Goal: Transaction & Acquisition: Purchase product/service

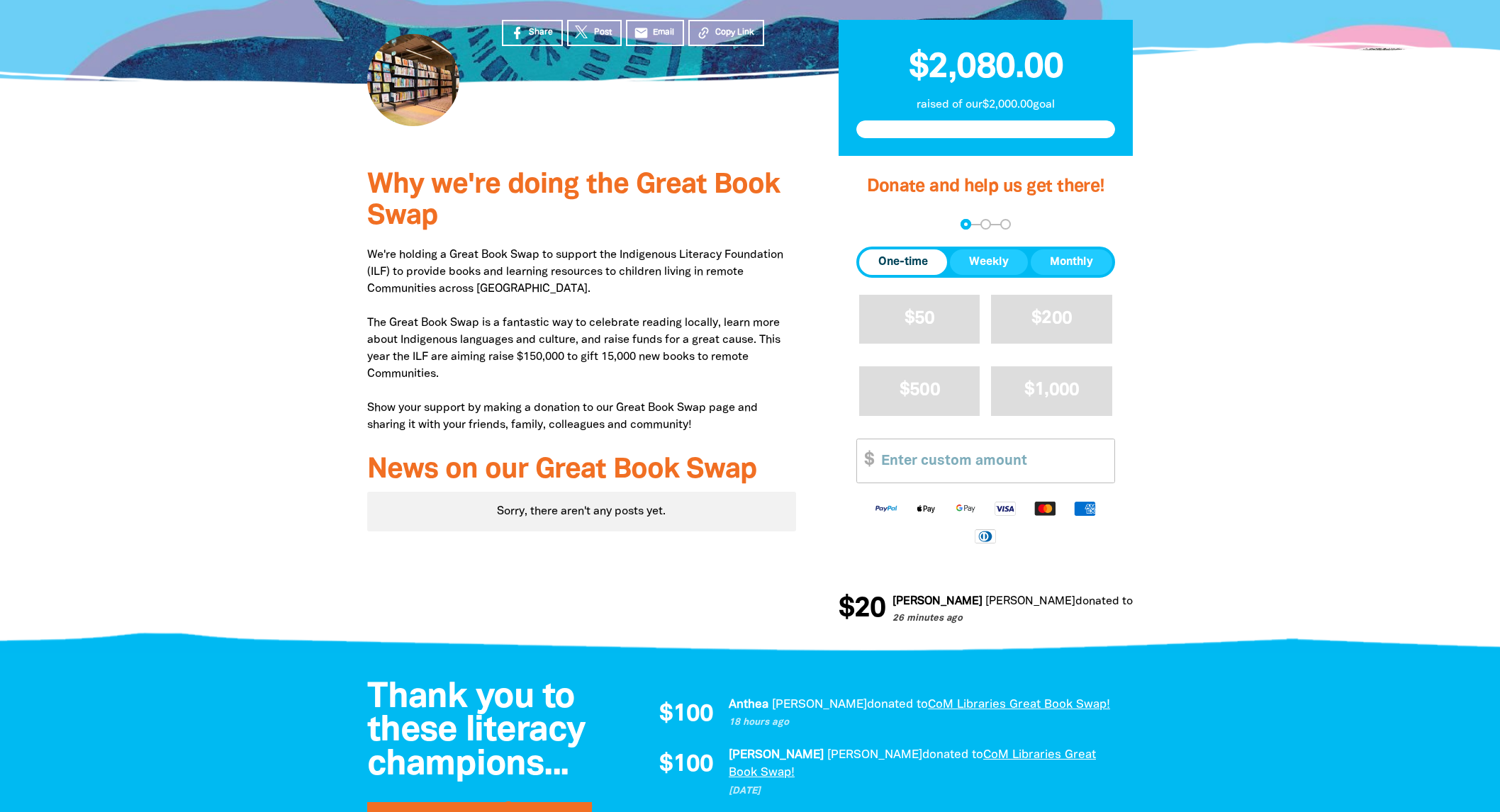
scroll to position [354, 0]
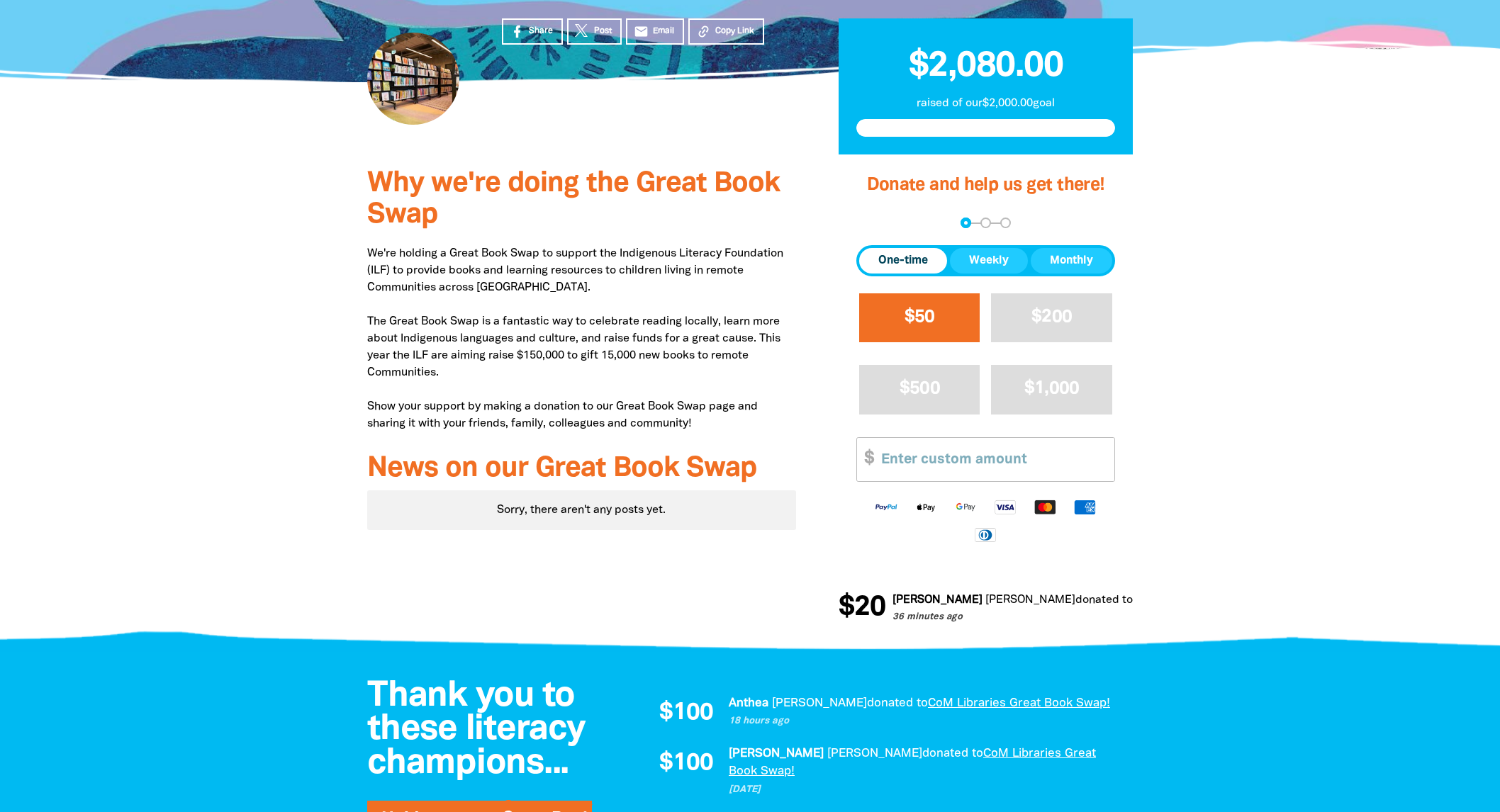
click at [913, 317] on span "$50" at bounding box center [920, 317] width 31 height 16
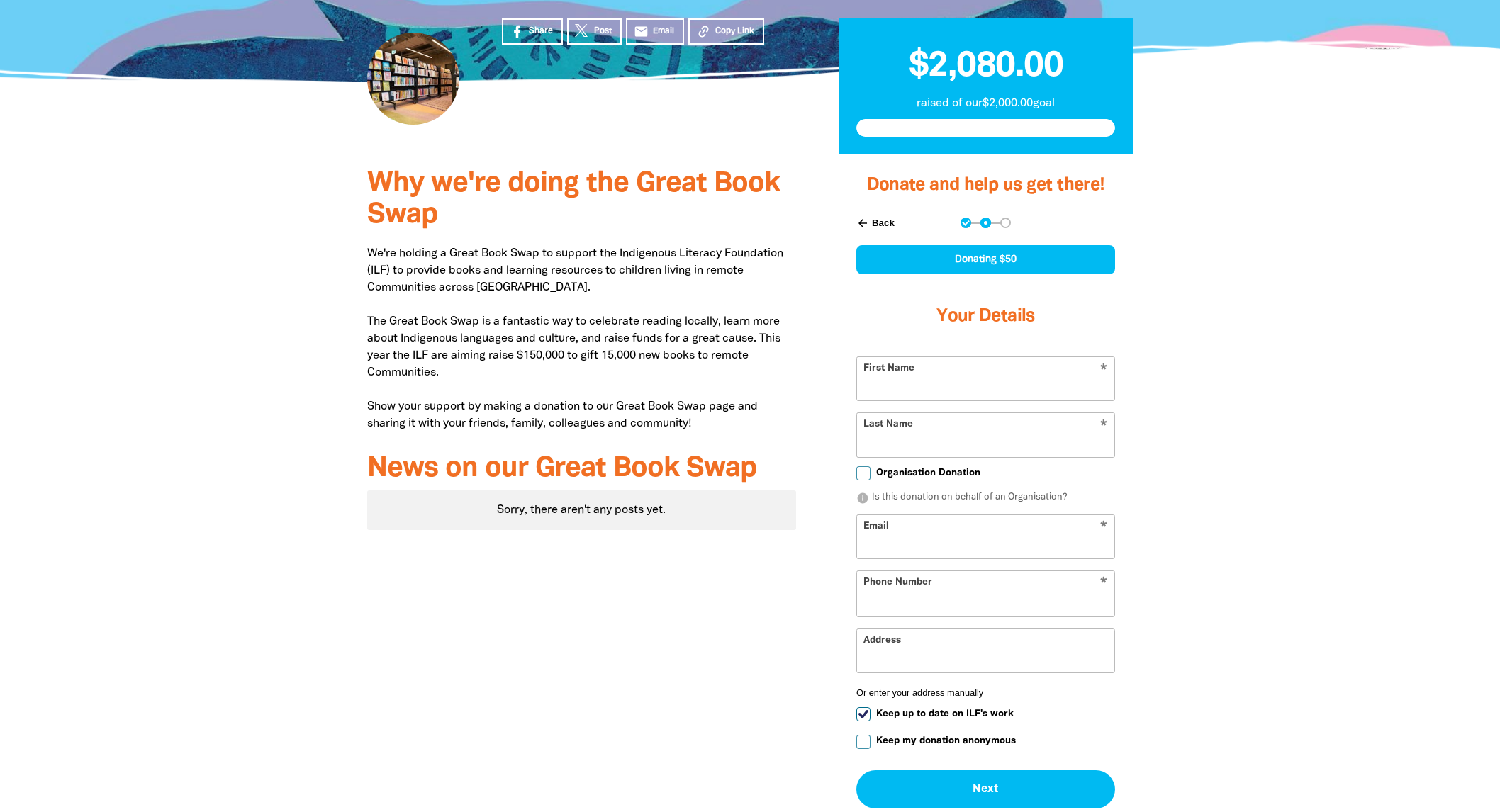
select select "AU"
click at [1027, 384] on input "First Name" at bounding box center [985, 379] width 257 height 43
click at [975, 375] on input "First Name" at bounding box center [985, 379] width 257 height 43
type input "[PERSON_NAME]"
click at [1236, 451] on div at bounding box center [750, 528] width 1500 height 746
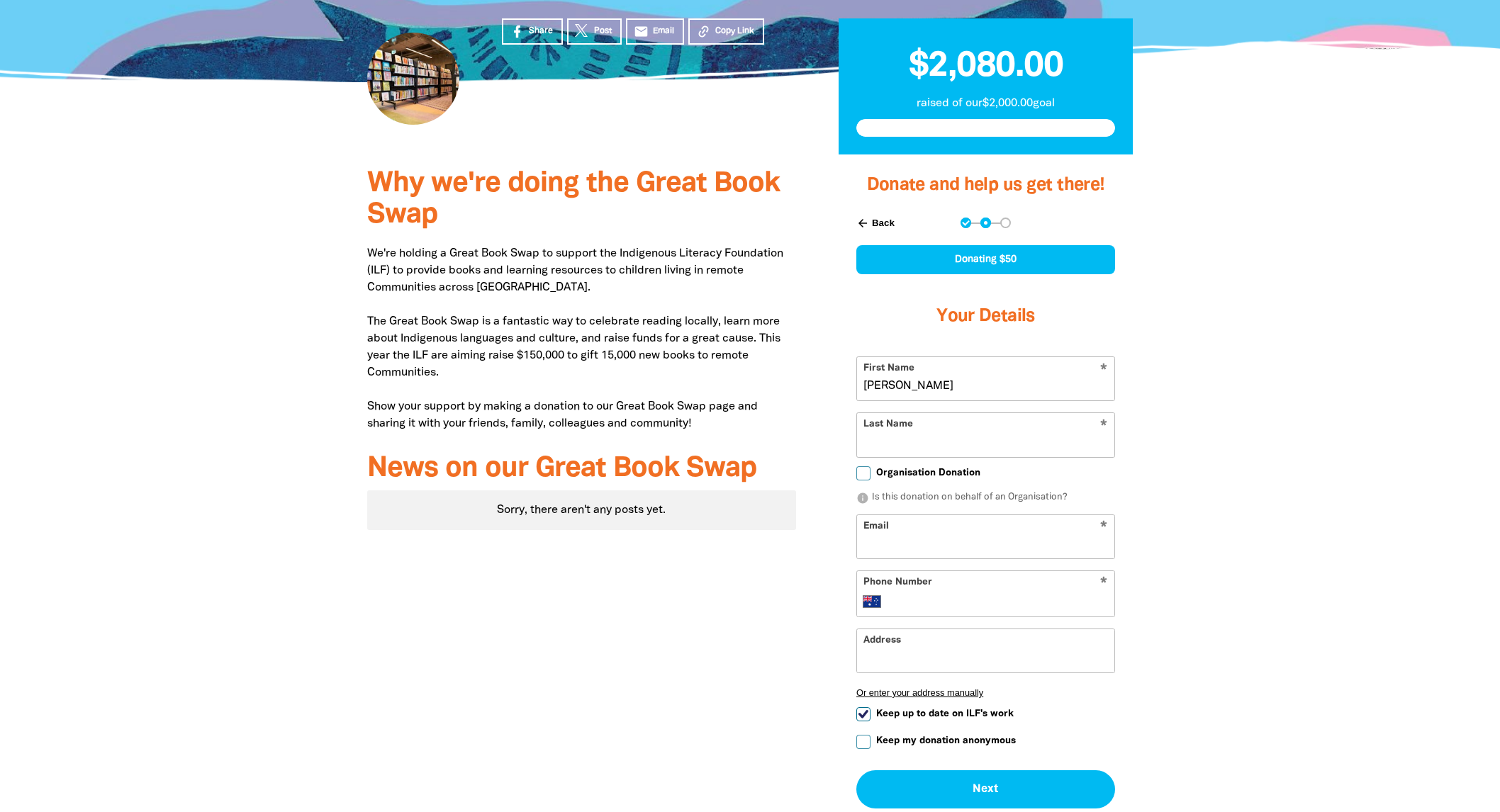
click at [867, 379] on input "[PERSON_NAME]" at bounding box center [985, 379] width 257 height 43
click at [872, 432] on input "Last Name" at bounding box center [985, 435] width 257 height 43
click at [1239, 457] on div at bounding box center [750, 528] width 1500 height 746
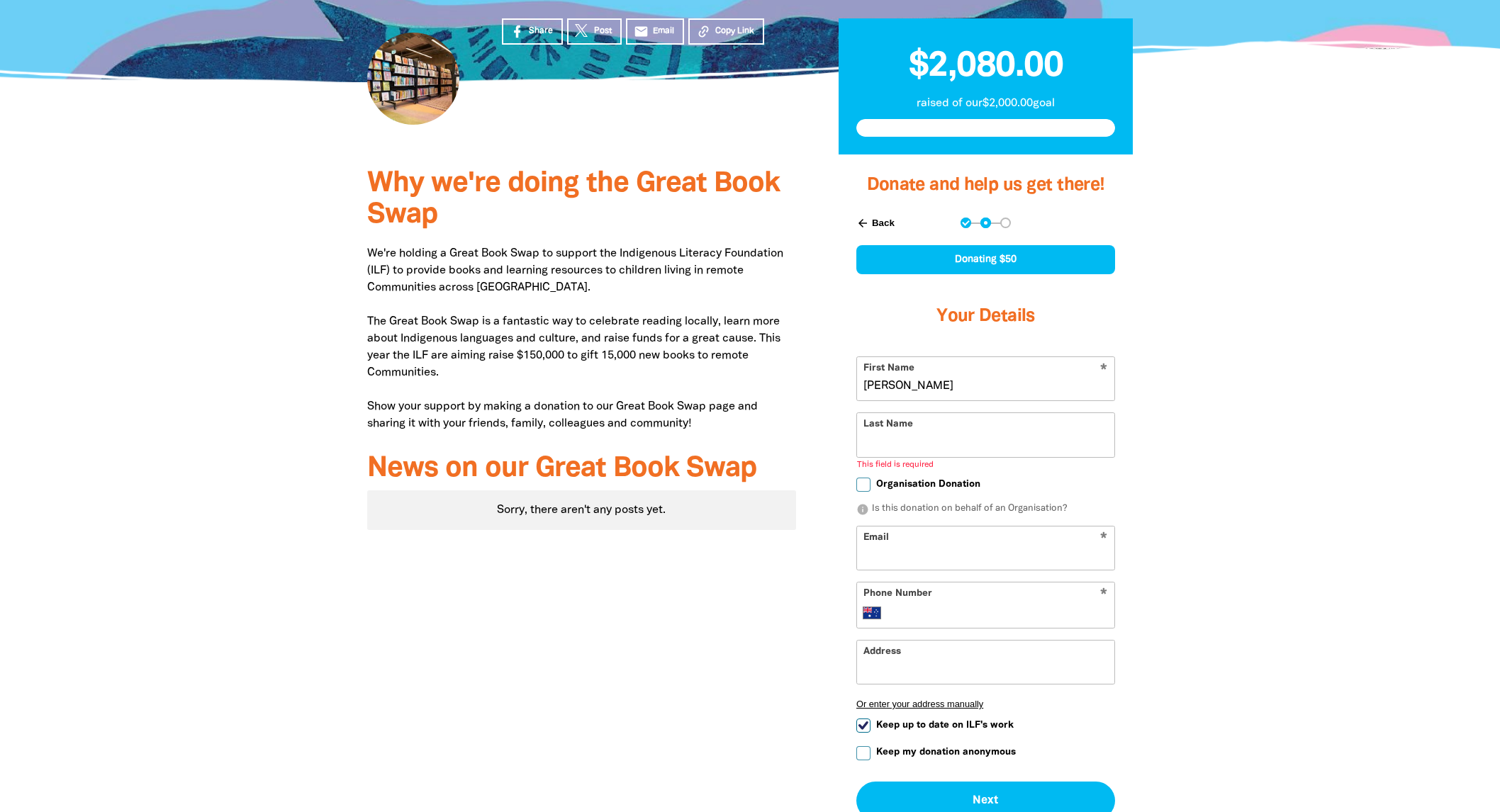
click at [910, 441] on input "Last Name" at bounding box center [985, 435] width 257 height 43
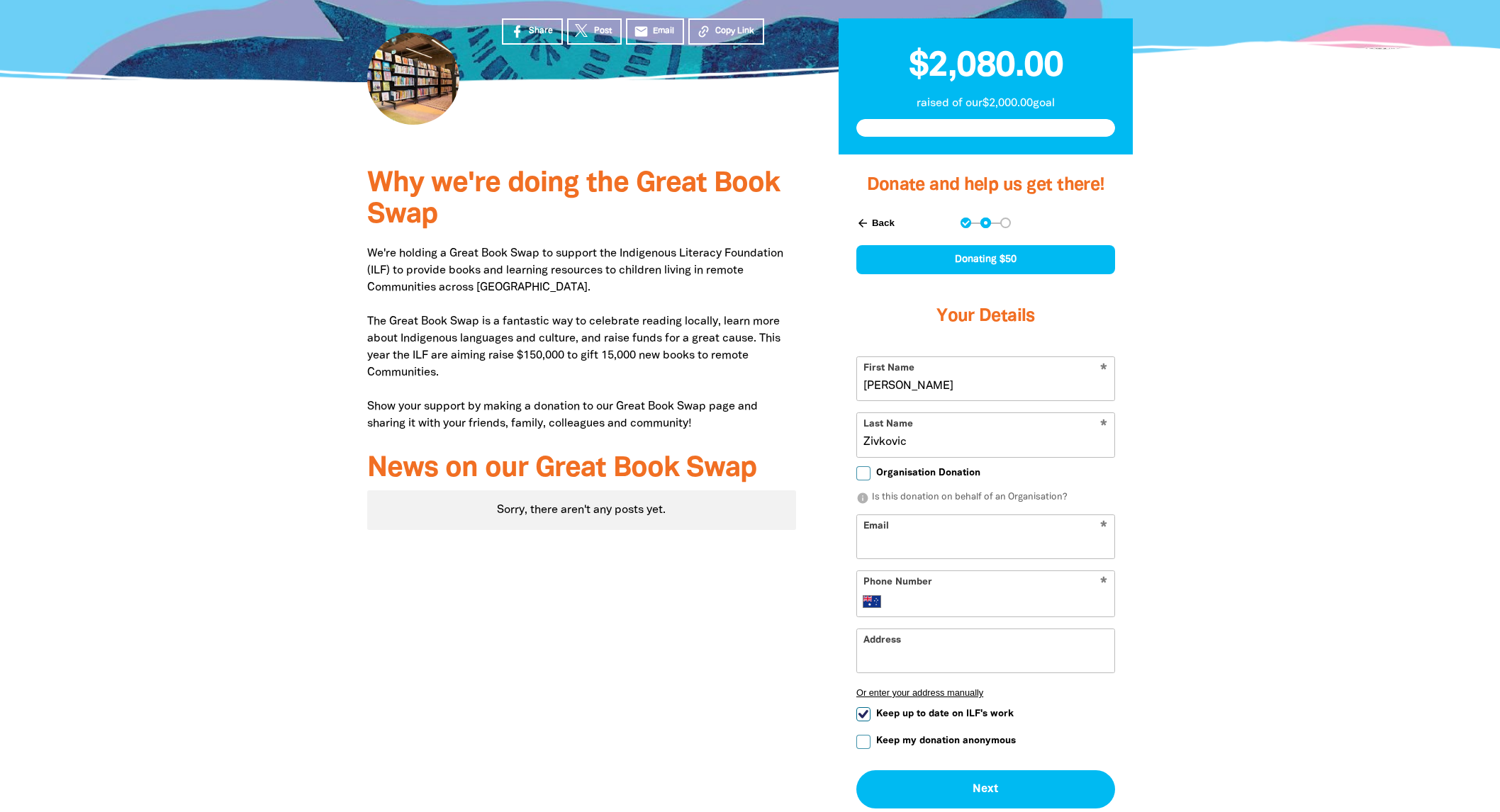
type input "Zivkovic"
click at [1184, 415] on div at bounding box center [750, 528] width 1500 height 746
click at [921, 531] on input "Email" at bounding box center [985, 537] width 257 height 43
type input "angelazivkovic@gmail.com"
type input "+61 439 477 168"
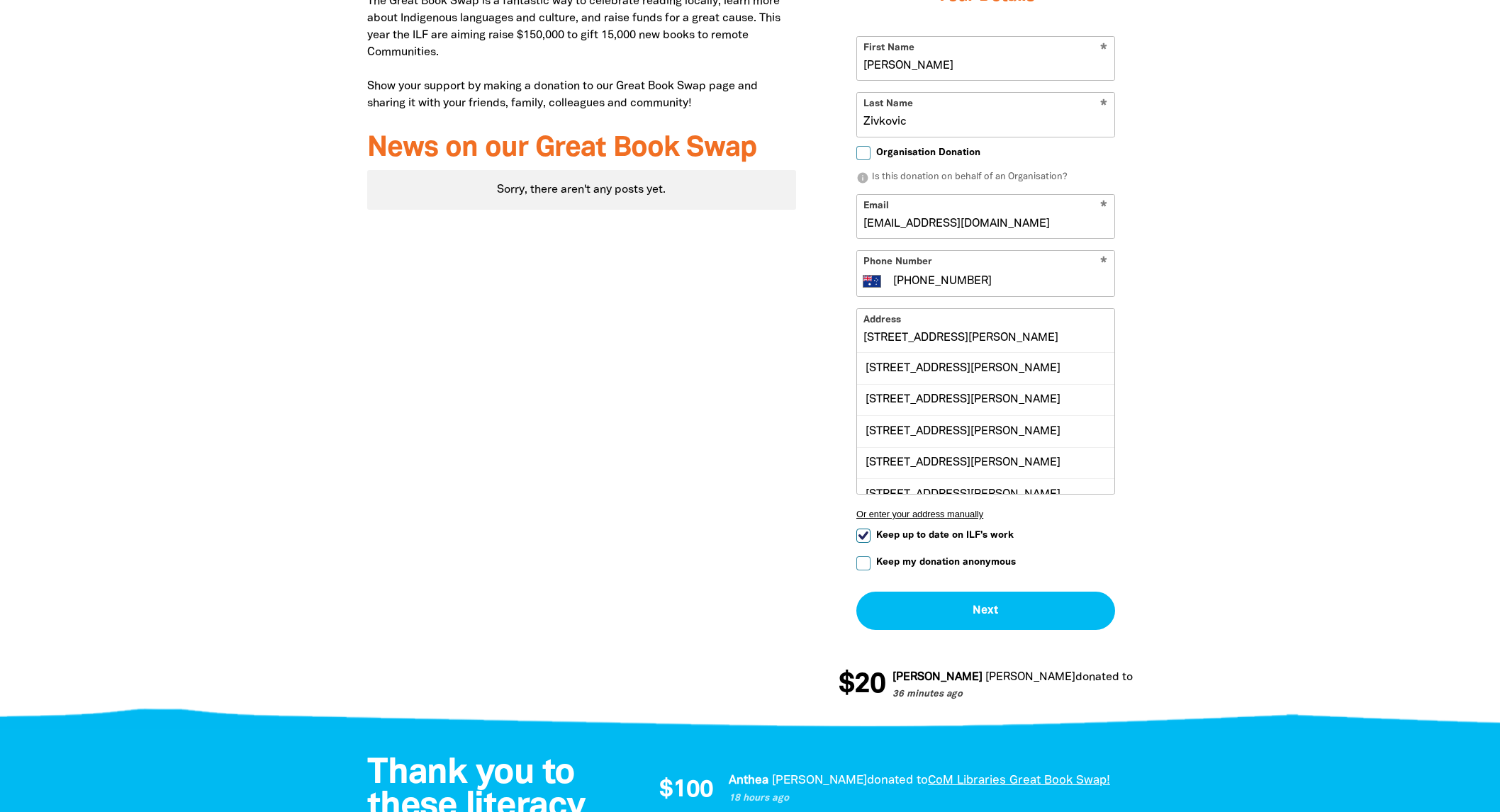
scroll to position [709, 0]
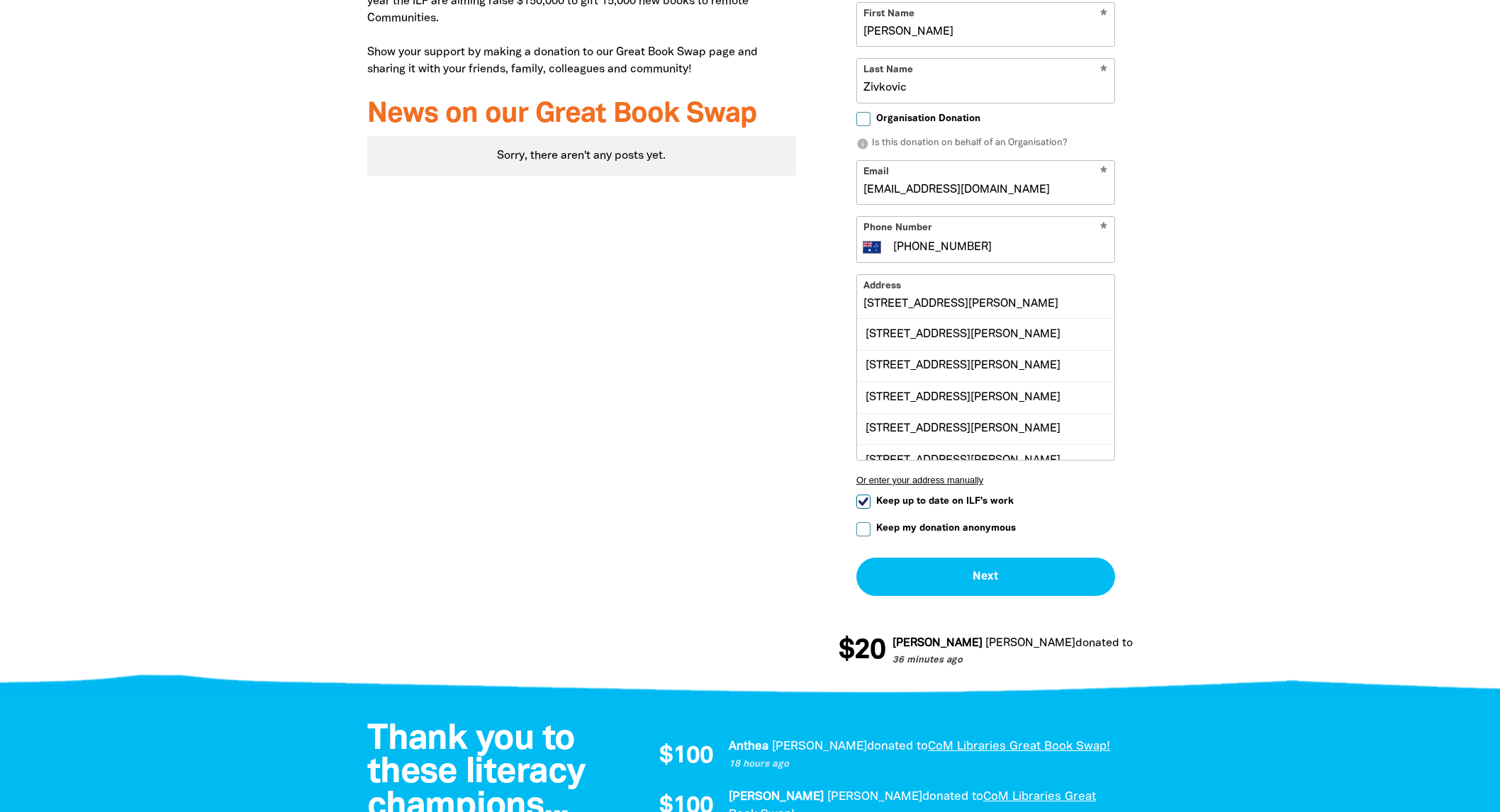
click at [1212, 507] on div at bounding box center [750, 244] width 1500 height 888
click at [778, 477] on div "Why we're doing the Great Book Swap We're holding a Great Book Swap to support …" at bounding box center [581, 244] width 471 height 888
click at [1206, 324] on div at bounding box center [750, 244] width 1500 height 888
click at [929, 309] on input "501, 4 Bik Lane, Fitzroy North VIC 3068" at bounding box center [985, 297] width 257 height 43
click at [950, 341] on div "Unit 501, 4 Bik Lane, FITZROY NORTH VIC 3068" at bounding box center [985, 334] width 257 height 31
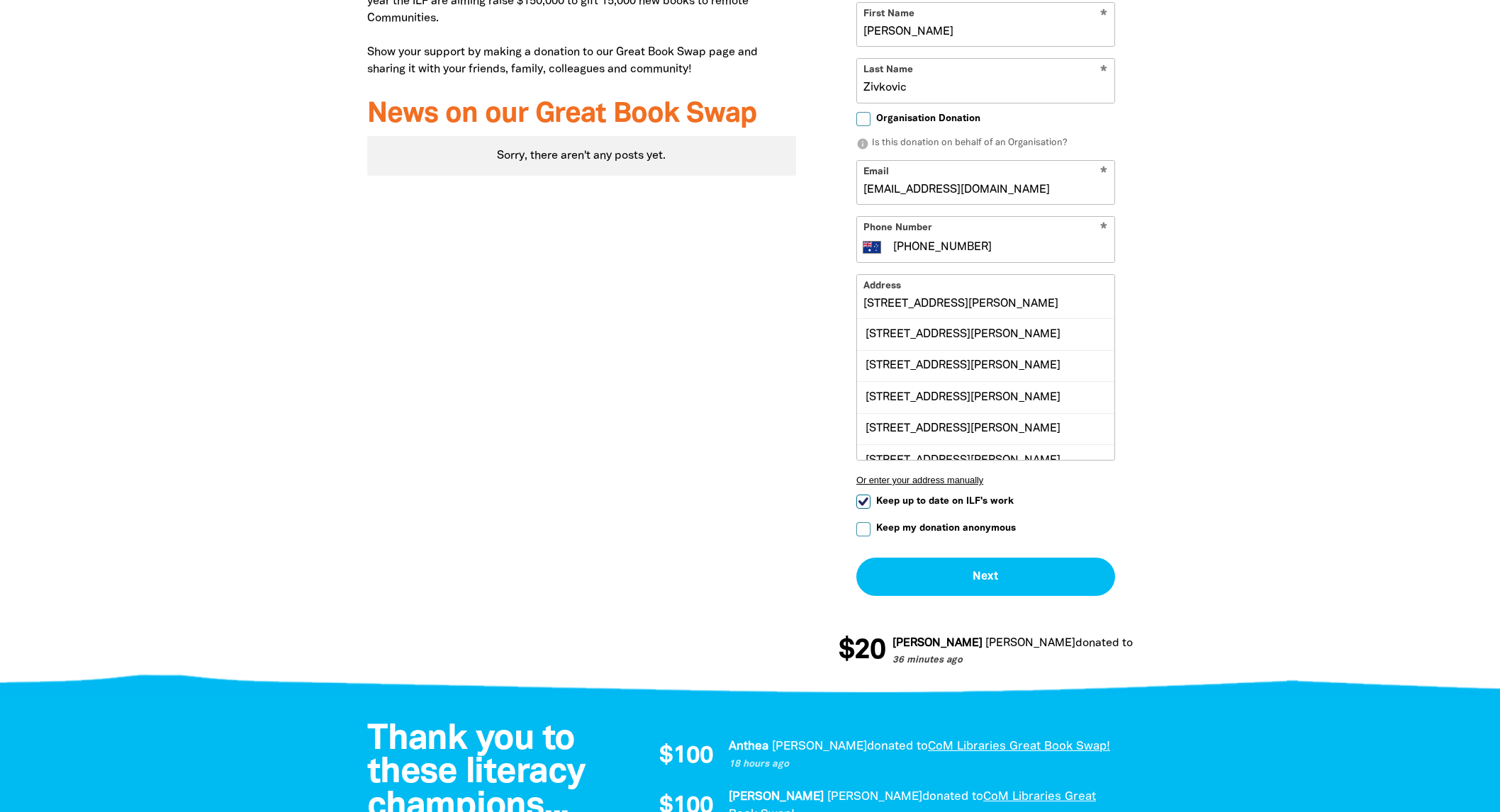
type input "Unit 501, 4 Bik Lane, FITZROY NORTH VIC 3068"
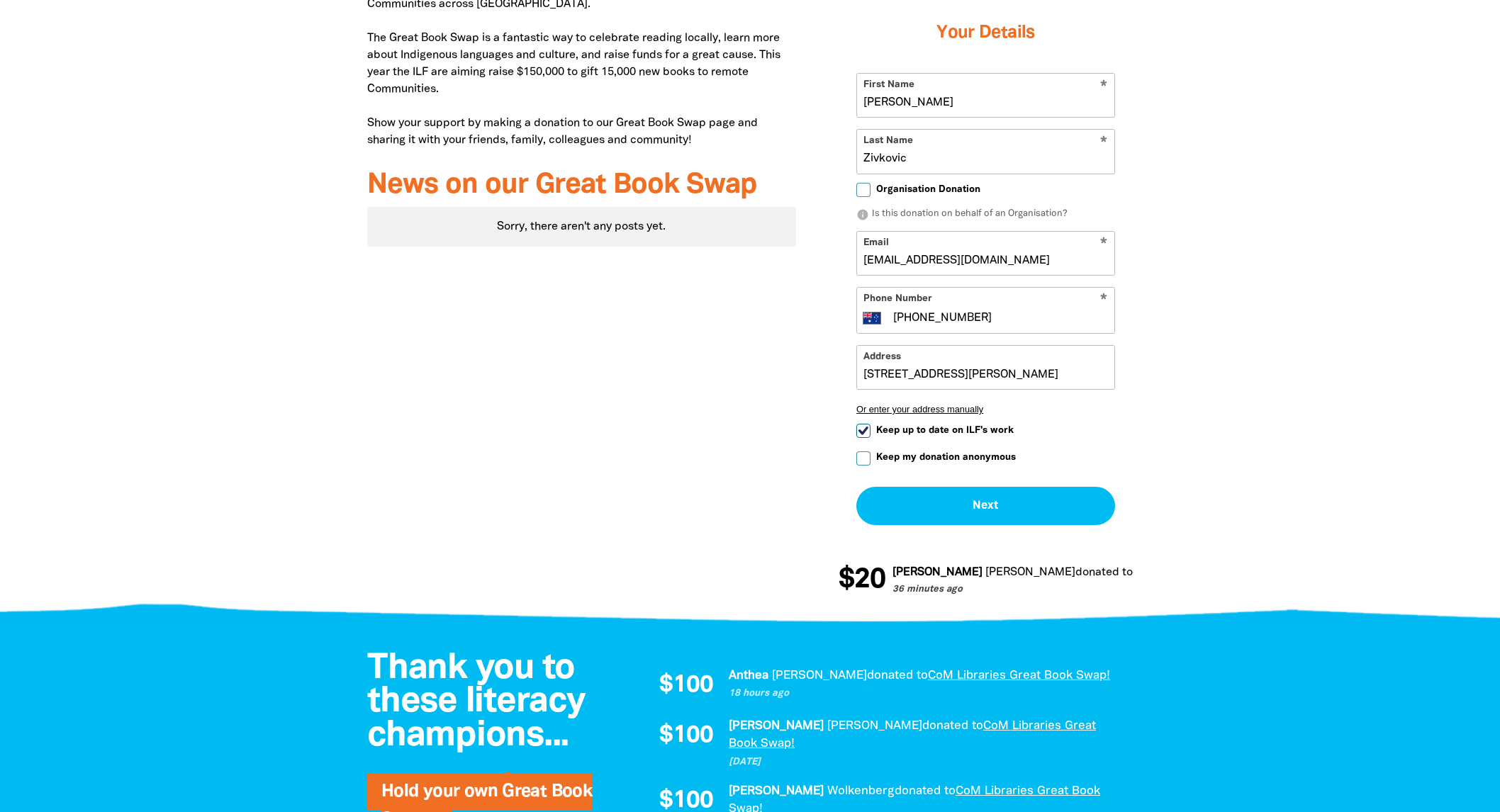
scroll to position [0, 2]
drag, startPoint x: 860, startPoint y: 373, endPoint x: 1257, endPoint y: 394, distance: 397.6
click at [1257, 394] on section "Why we're doing the Great Book Swap We're holding a Great Book Swap to support …" at bounding box center [750, 244] width 1500 height 746
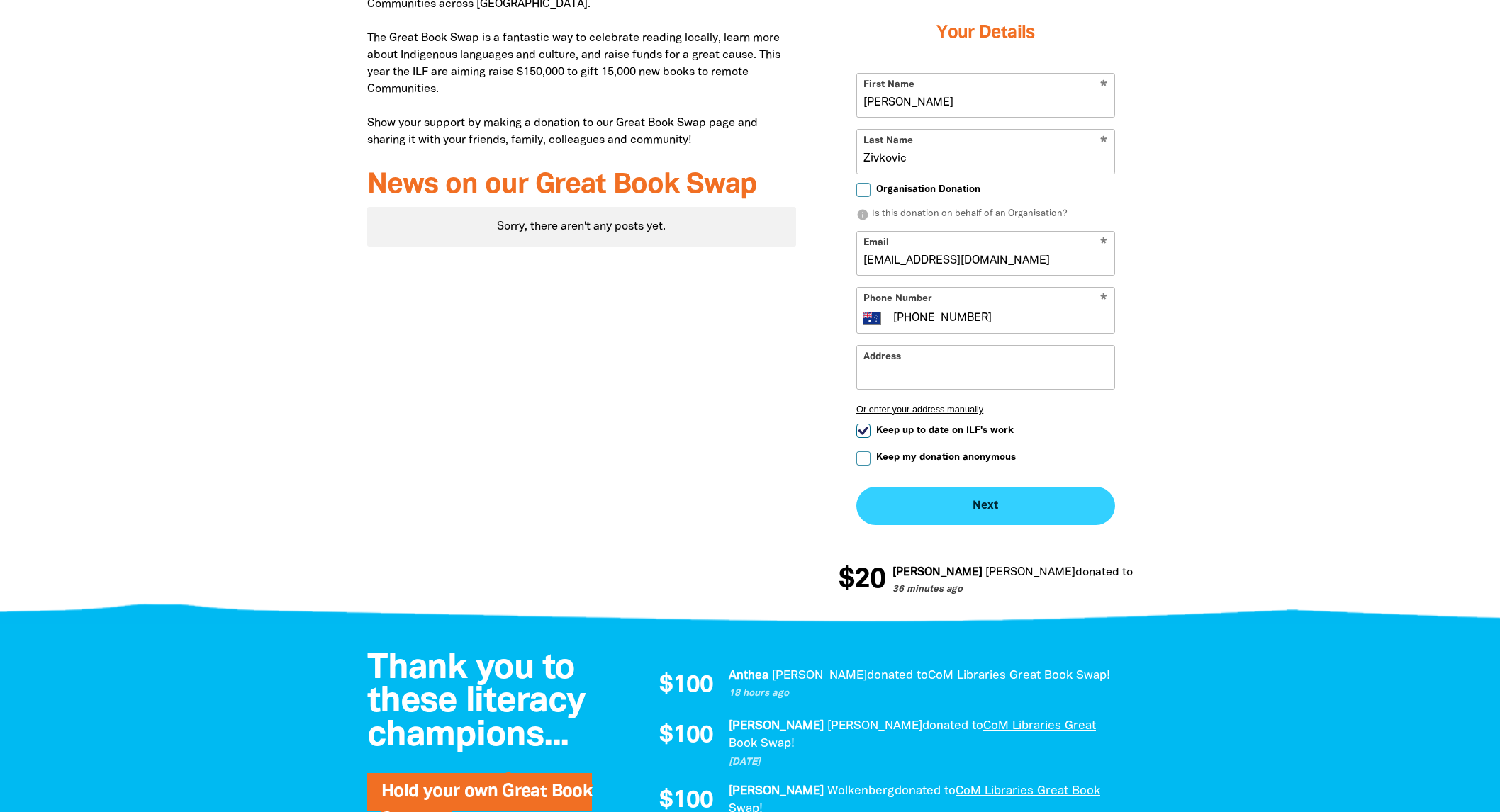
drag, startPoint x: 986, startPoint y: 503, endPoint x: 984, endPoint y: 495, distance: 8.2
click at [984, 495] on button "Next chevron_right" at bounding box center [985, 506] width 259 height 38
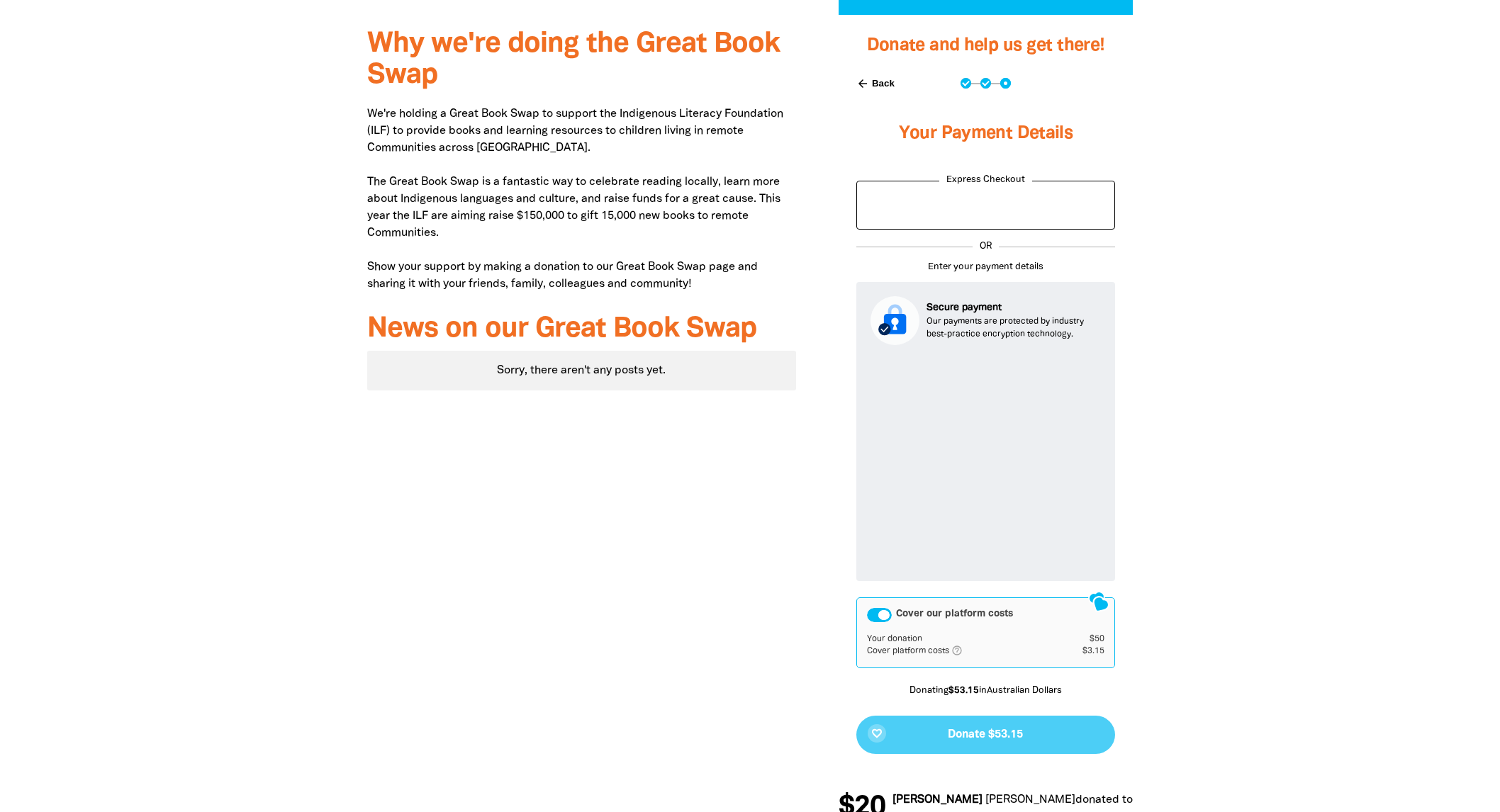
scroll to position [533, 0]
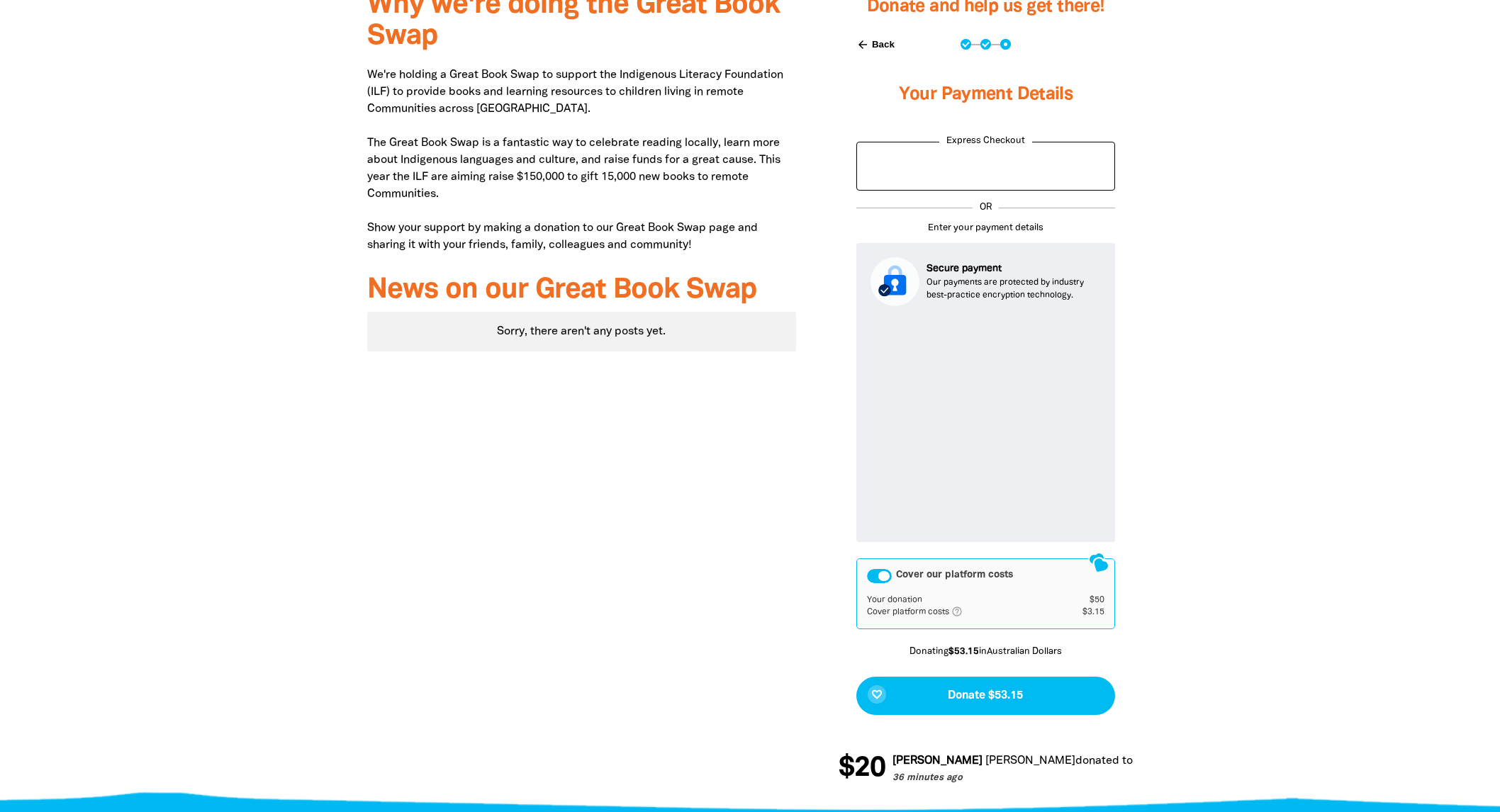
click at [1392, 466] on div at bounding box center [750, 390] width 1500 height 829
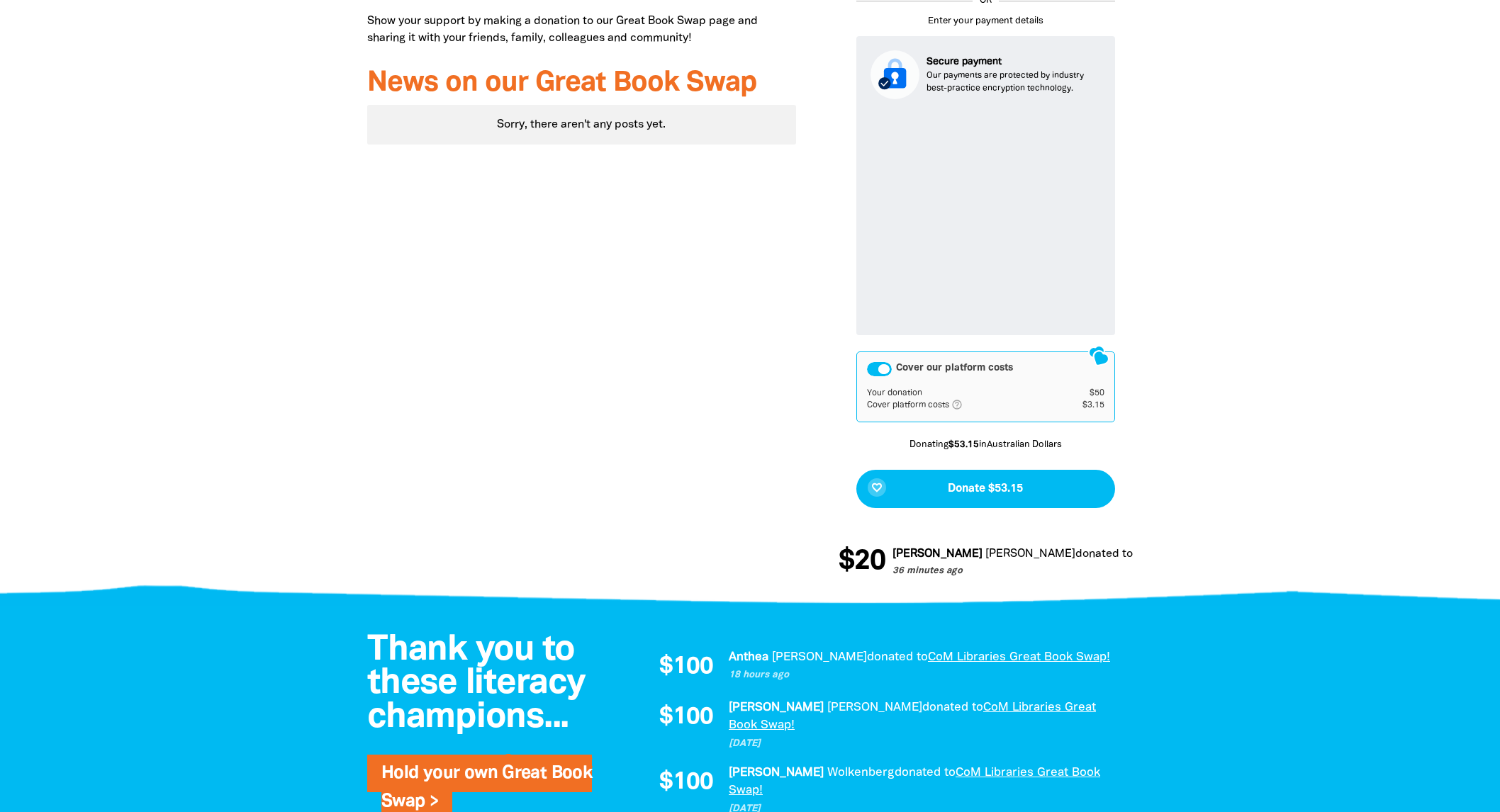
scroll to position [746, 0]
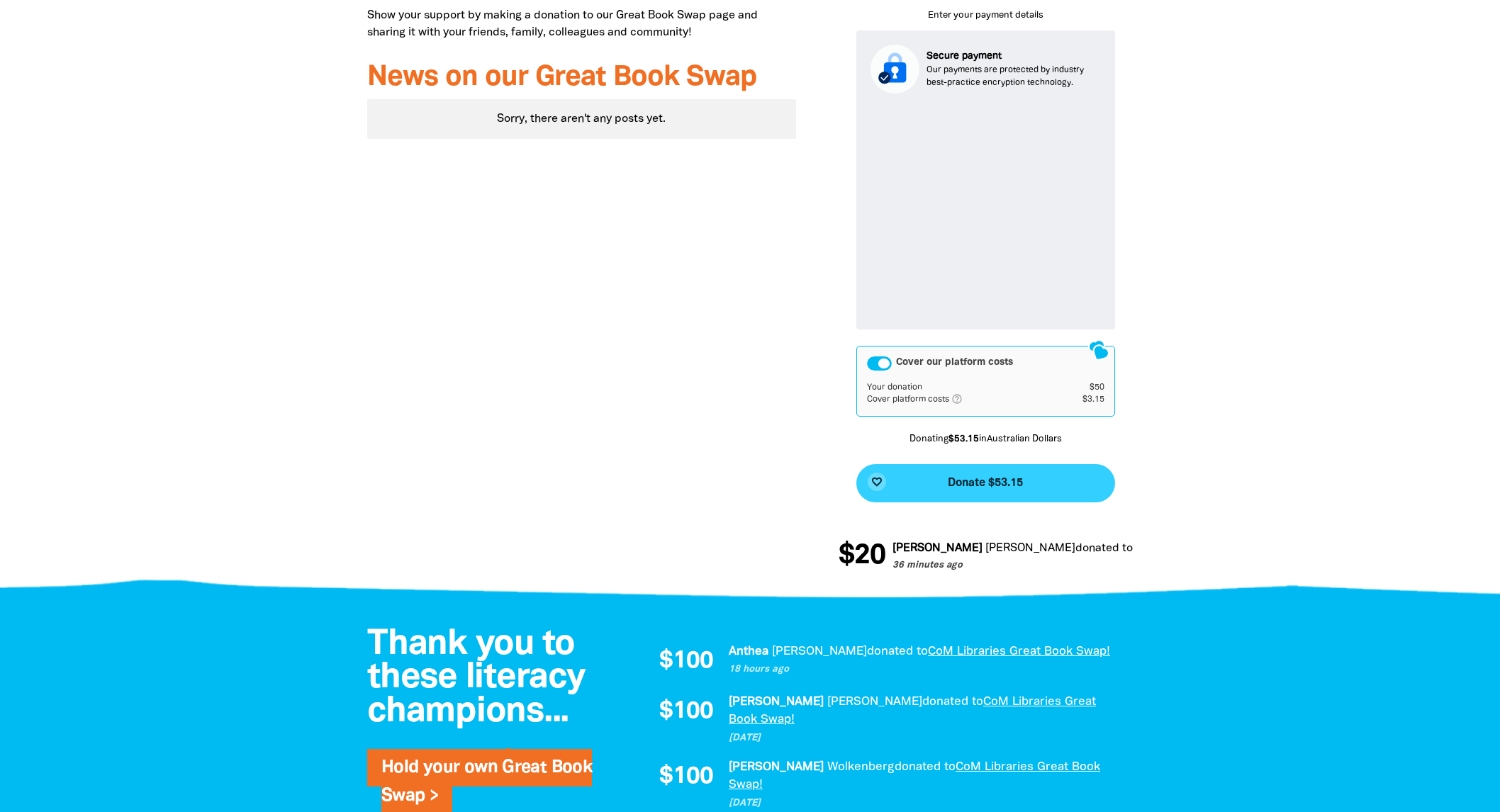
click at [1014, 478] on span "Donate $53.15" at bounding box center [985, 483] width 75 height 11
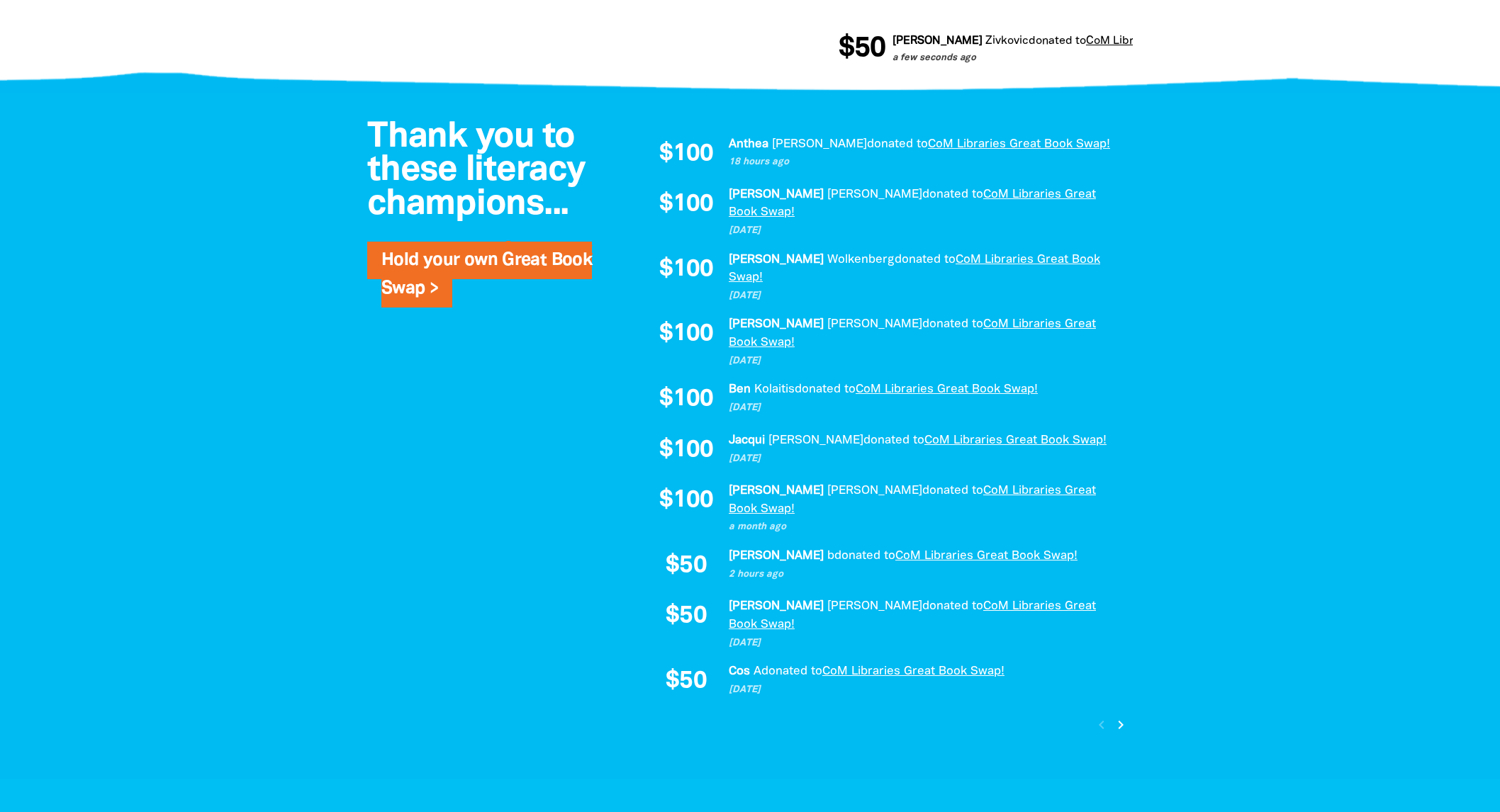
scroll to position [1071, 0]
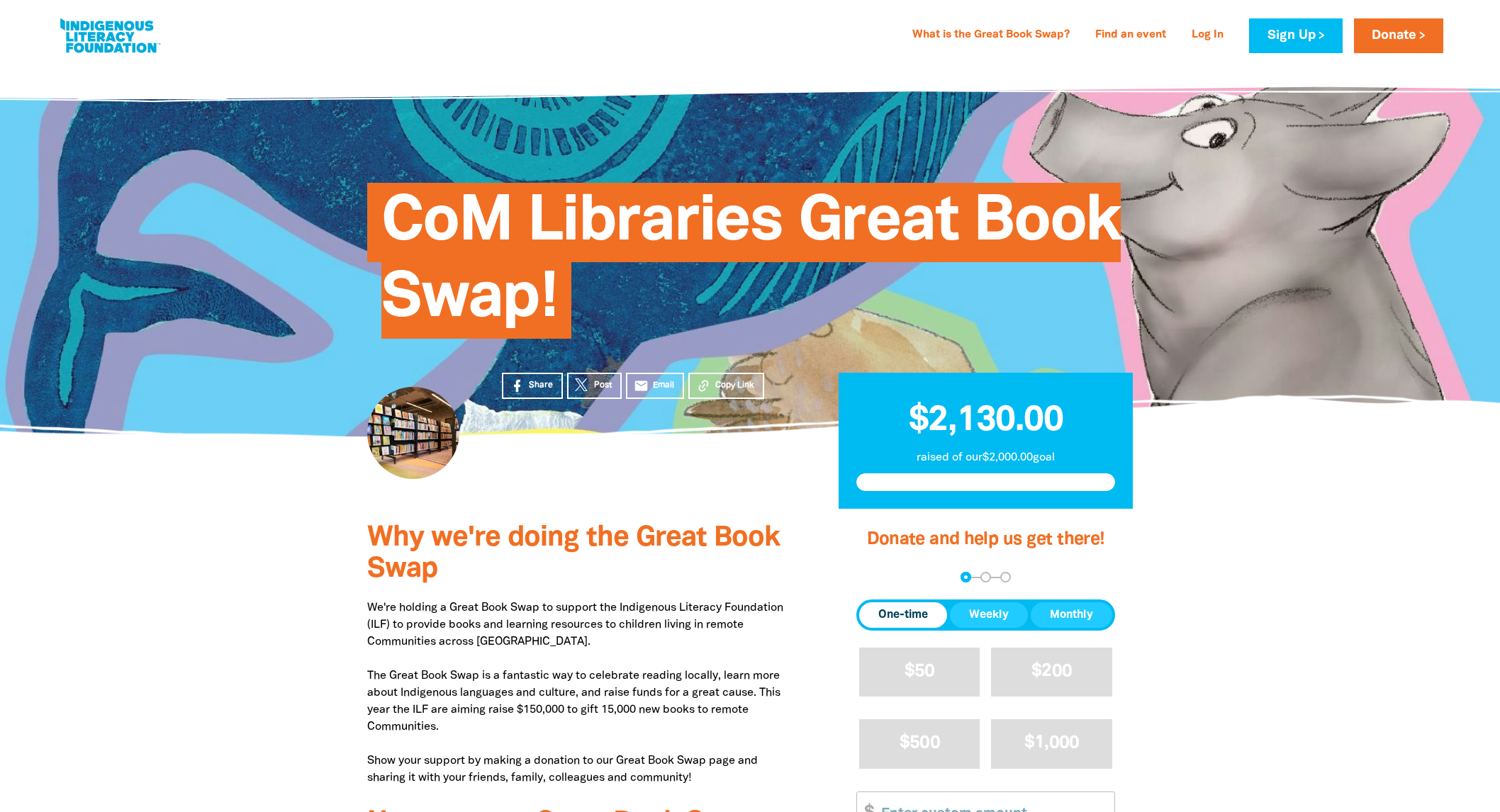
scroll to position [1071, 0]
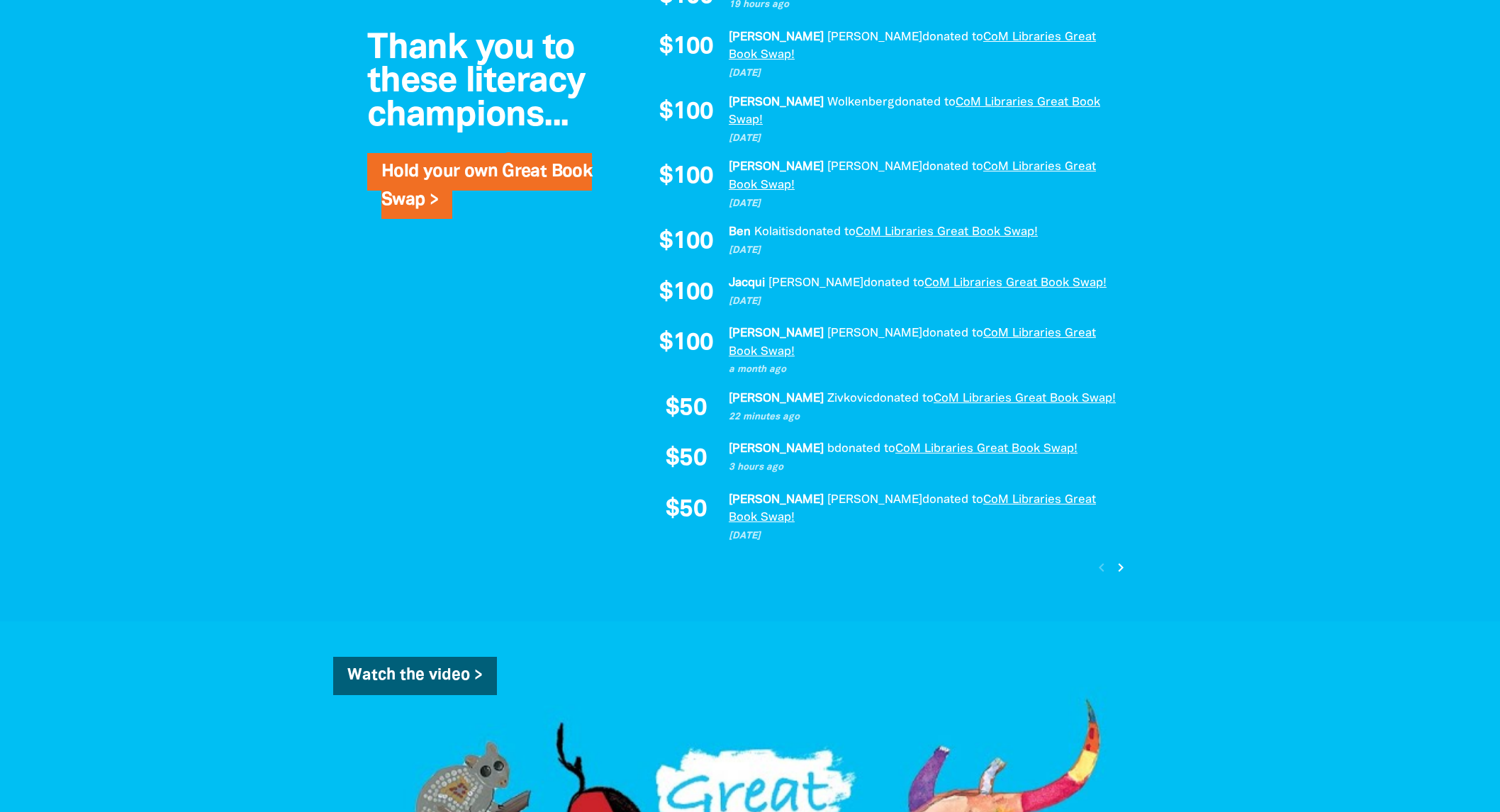
click at [1305, 45] on div at bounding box center [750, 279] width 1500 height 687
